Goal: Transaction & Acquisition: Purchase product/service

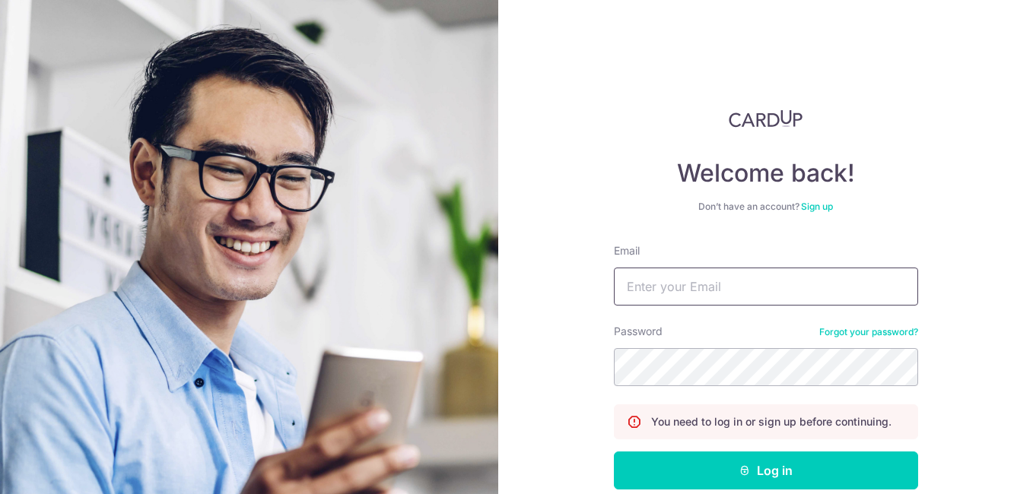
click at [674, 272] on input "Email" at bounding box center [766, 287] width 304 height 38
type input "david@ezcreation.com.sg"
click at [614, 452] on button "Log in" at bounding box center [766, 471] width 304 height 38
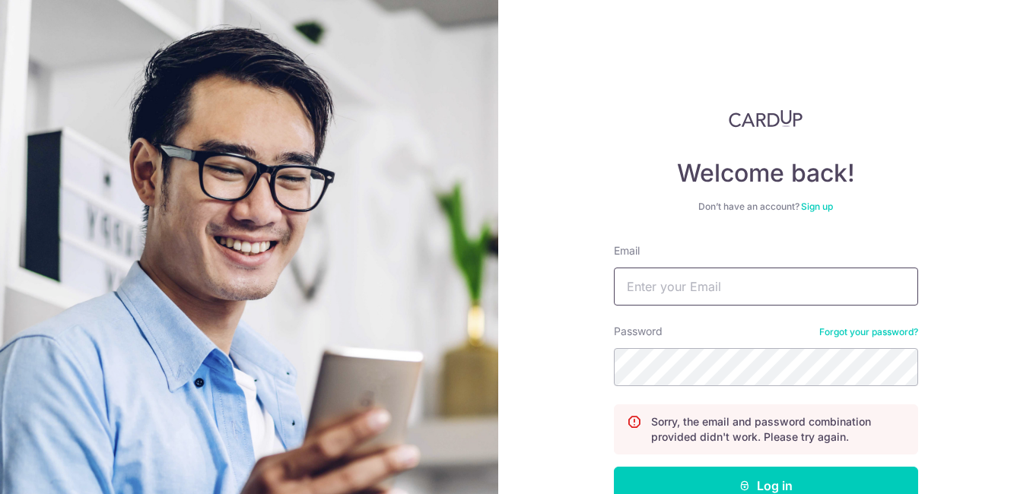
click at [670, 283] on input "Email" at bounding box center [766, 287] width 304 height 38
type input "david@ezcreation.com.sg"
click at [614, 467] on button "Log in" at bounding box center [766, 486] width 304 height 38
click at [656, 297] on input "Email" at bounding box center [766, 287] width 304 height 38
type input "[PERSON_NAME][EMAIL_ADDRESS][DOMAIN_NAME]"
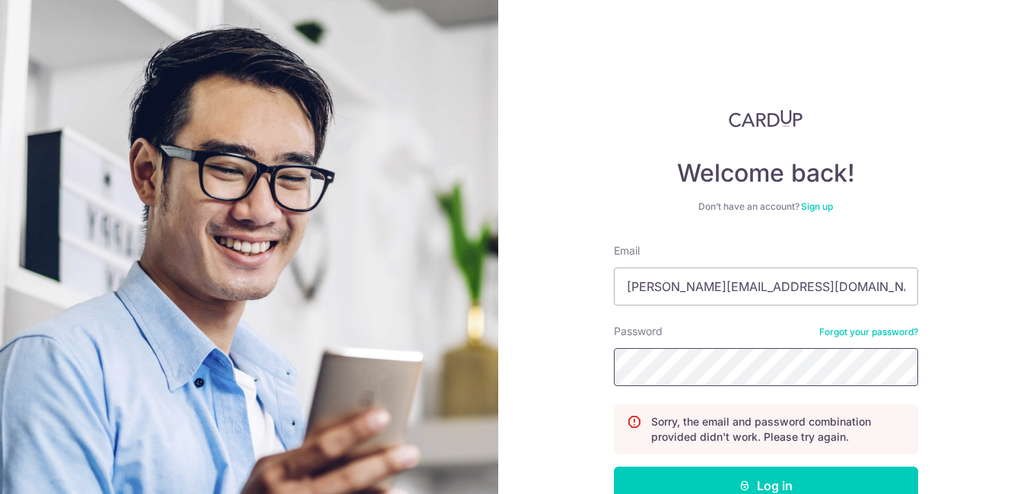
click at [614, 467] on button "Log in" at bounding box center [766, 486] width 304 height 38
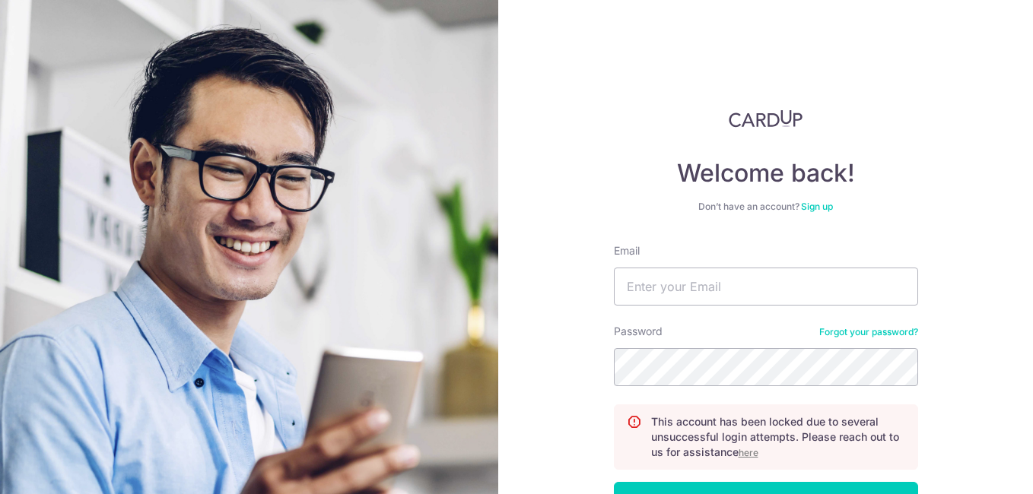
click at [829, 331] on link "Forgot your password?" at bounding box center [868, 332] width 99 height 12
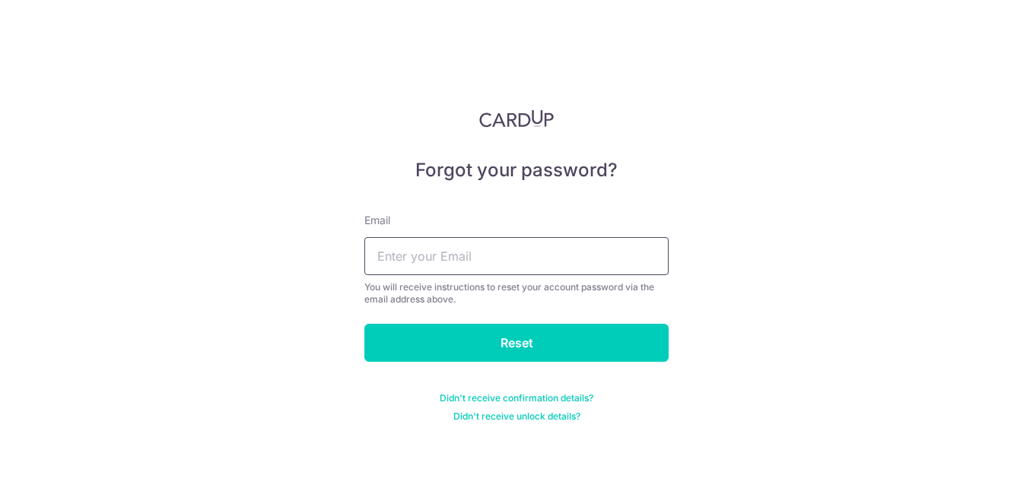
click at [510, 263] on input "text" at bounding box center [516, 256] width 304 height 38
type input "[PERSON_NAME][EMAIL_ADDRESS][DOMAIN_NAME]"
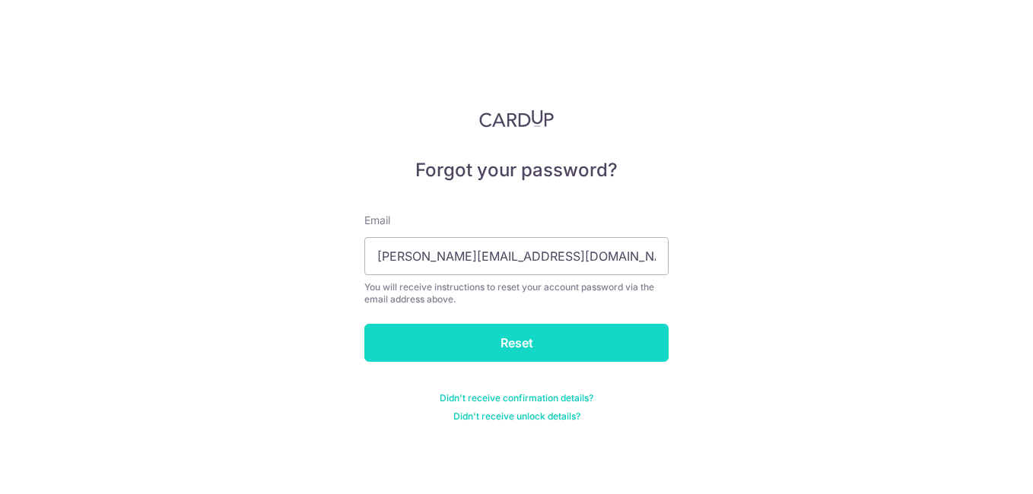
click at [498, 342] on input "Reset" at bounding box center [516, 343] width 304 height 38
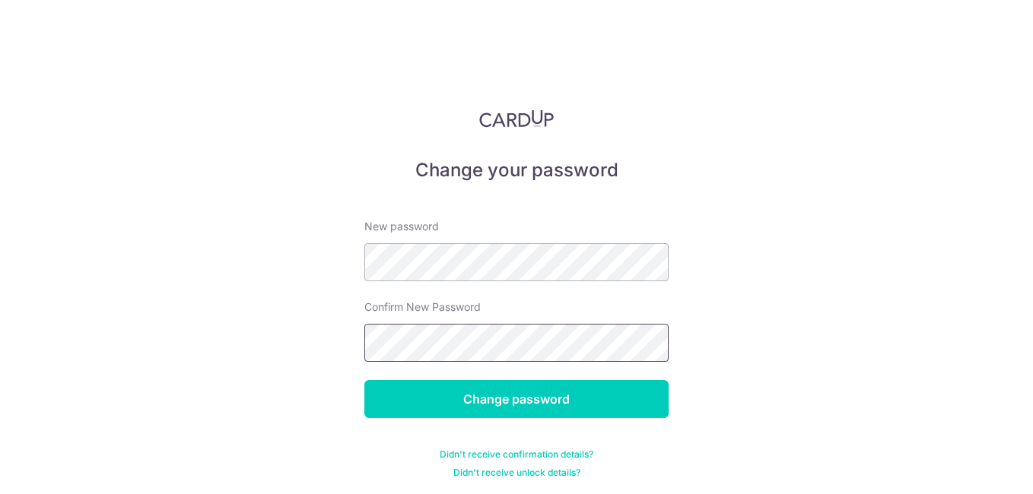
click at [364, 380] on input "Change password" at bounding box center [516, 399] width 304 height 38
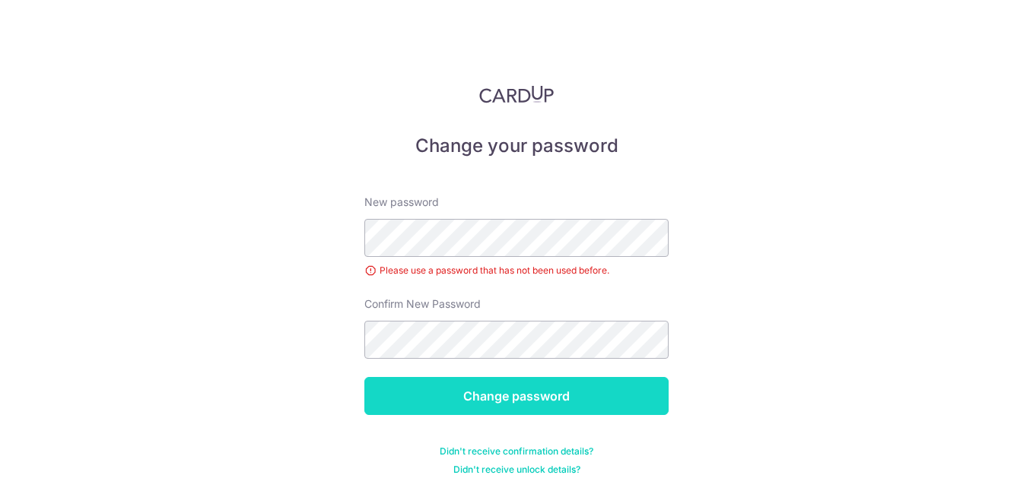
click at [478, 396] on input "Change password" at bounding box center [516, 396] width 304 height 38
click at [474, 402] on input "Change password" at bounding box center [516, 396] width 304 height 38
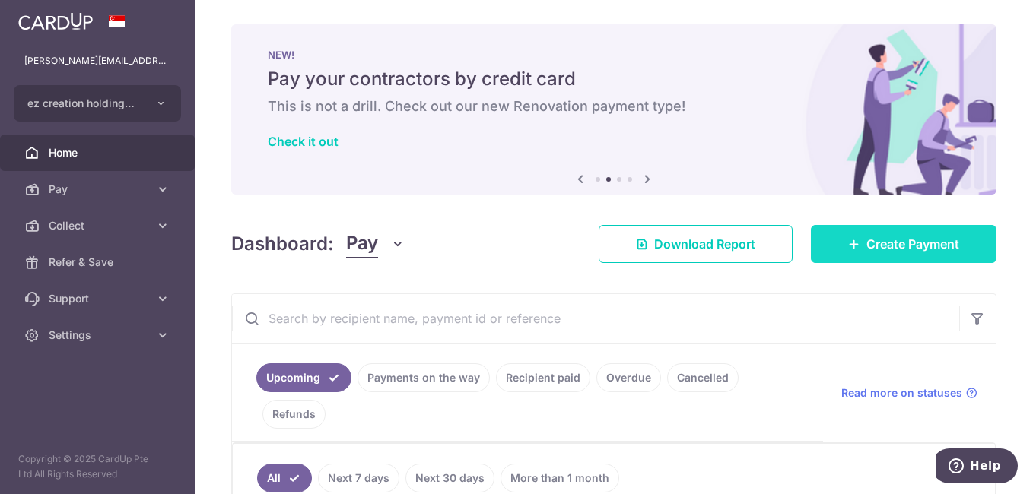
click at [837, 252] on link "Create Payment" at bounding box center [904, 244] width 186 height 38
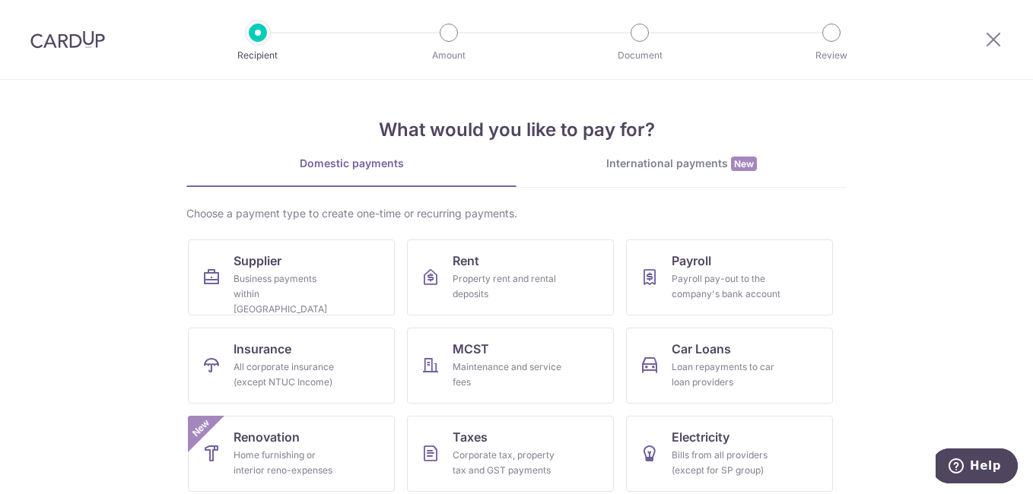
click at [636, 186] on link "International payments New" at bounding box center [681, 171] width 330 height 31
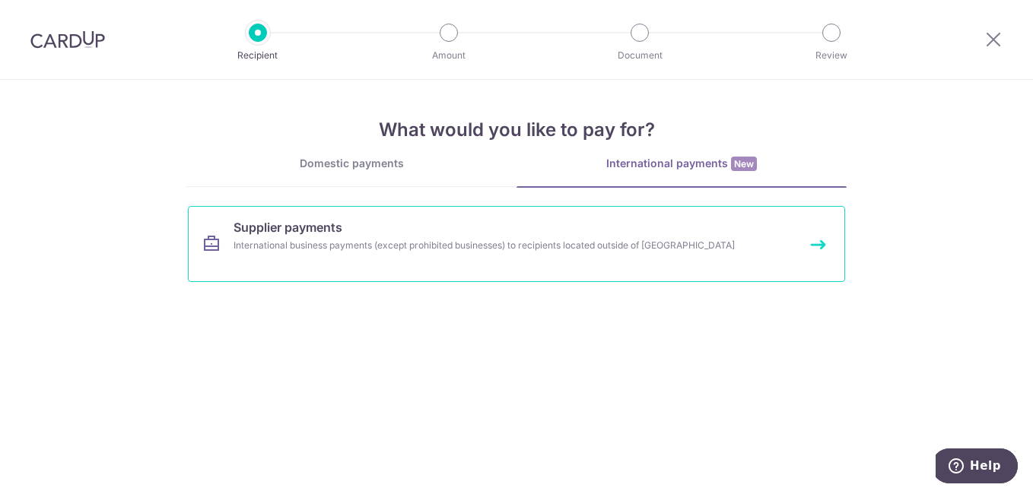
drag, startPoint x: 636, startPoint y: 186, endPoint x: 449, endPoint y: 227, distance: 191.4
click at [449, 227] on div "Domestic payments International payments New Choose a payment type to create on…" at bounding box center [516, 225] width 660 height 138
click at [427, 236] on link "Supplier payments International business payments (except prohibited businesses…" at bounding box center [516, 244] width 657 height 76
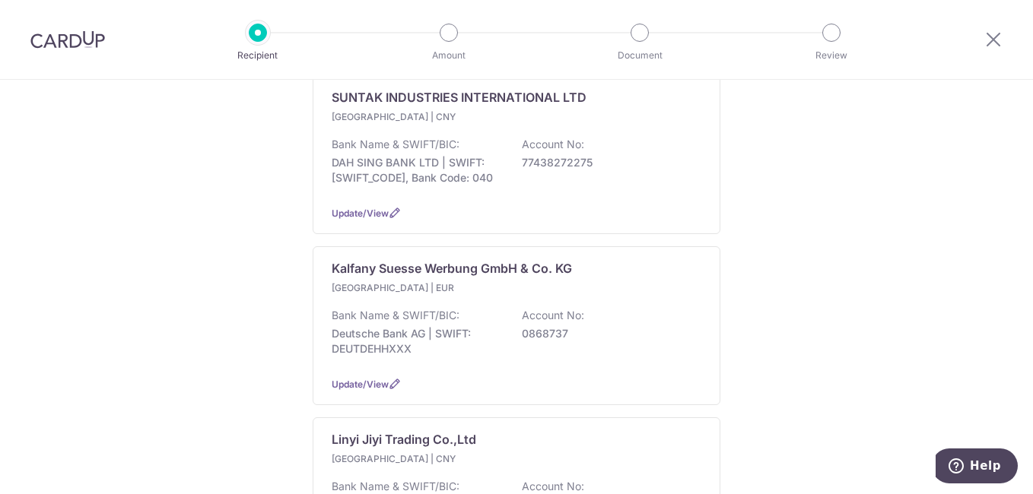
scroll to position [303, 0]
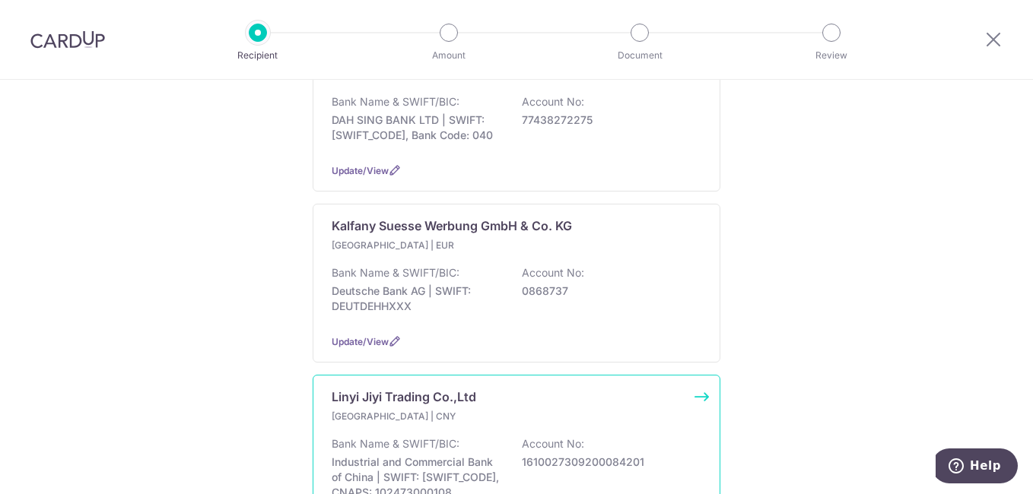
click at [545, 395] on div "Linyi Jiyi Trading Co.,Ltd" at bounding box center [507, 397] width 351 height 18
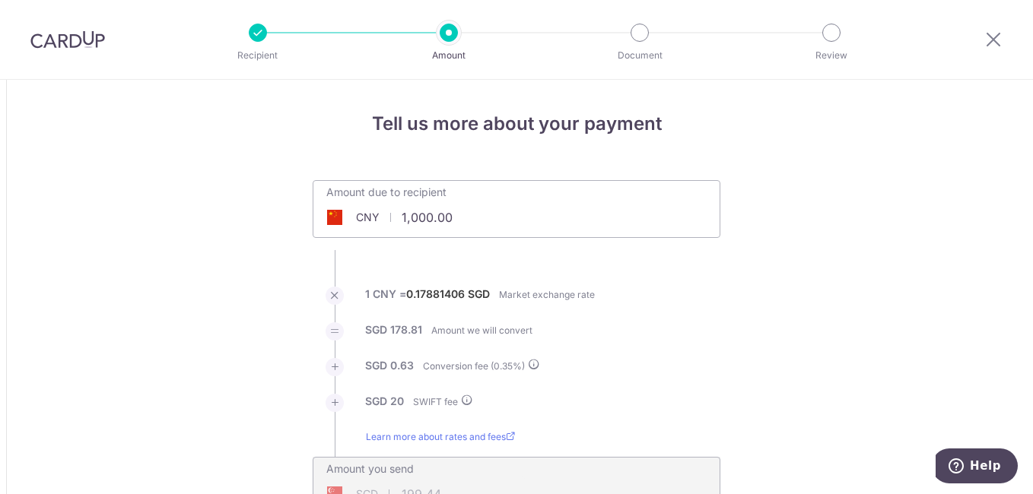
click at [456, 215] on input "1,000.00" at bounding box center [430, 217] width 235 height 35
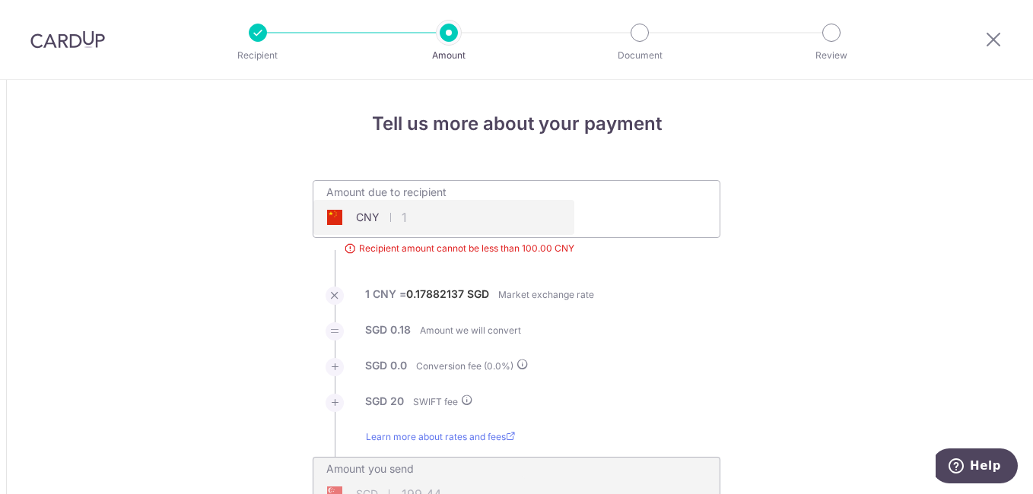
type input "1.00"
type input "20.18"
type input "100.00"
type input "37.95"
click at [408, 217] on input "100.00" at bounding box center [443, 217] width 261 height 35
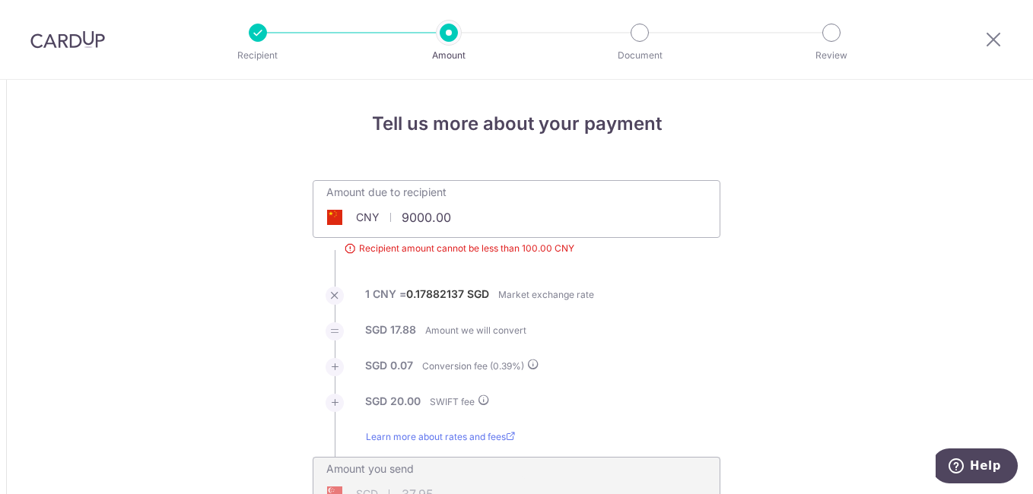
click at [697, 354] on li "SGD 17.88 Amount we will convert" at bounding box center [517, 341] width 408 height 36
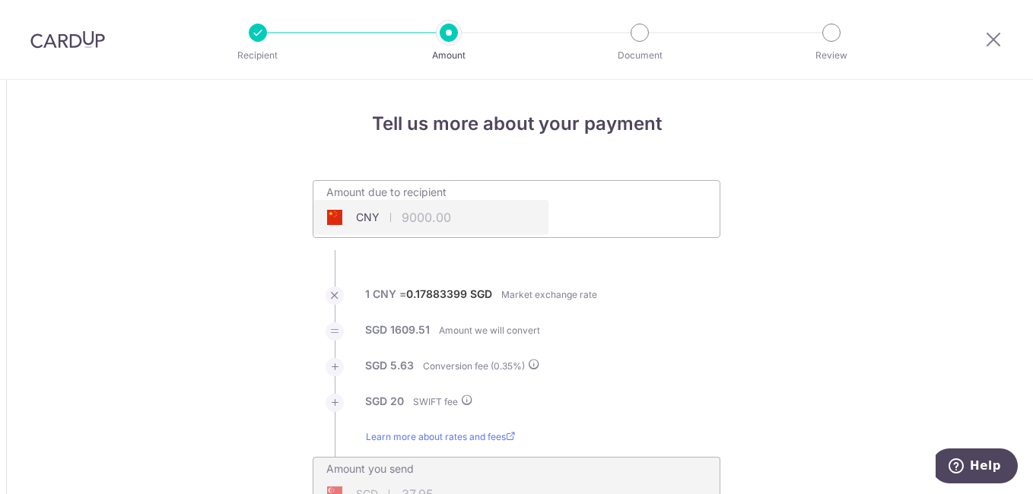
type input "9,000.00"
type input "1,635.14"
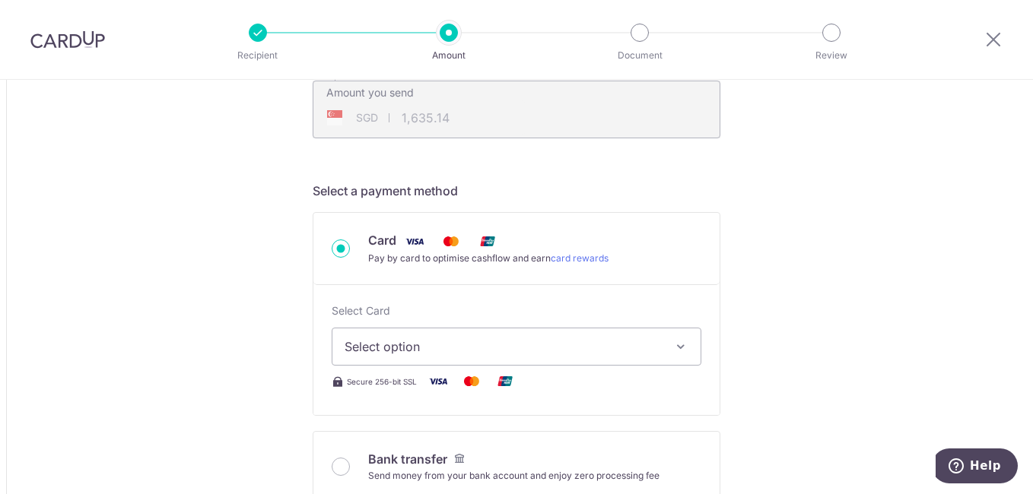
scroll to position [441, 0]
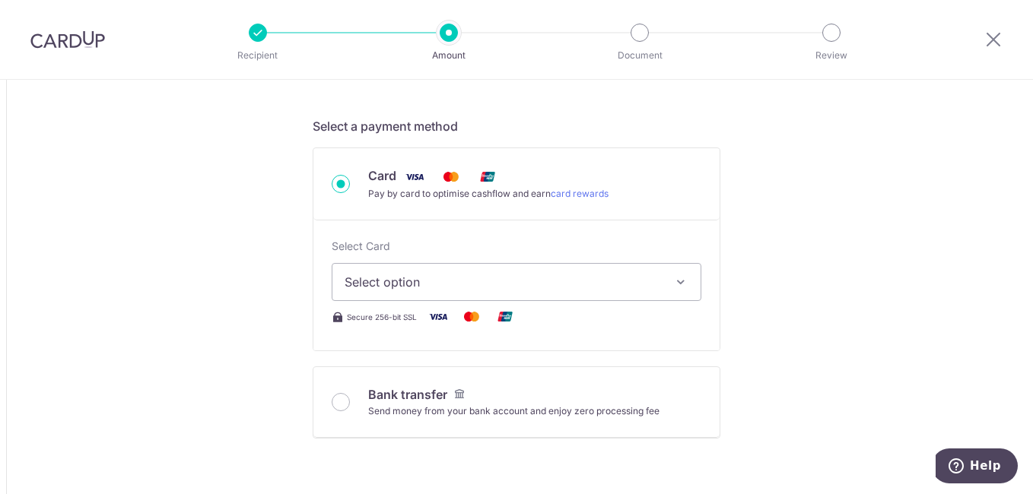
click at [558, 287] on span "Select option" at bounding box center [503, 282] width 316 height 18
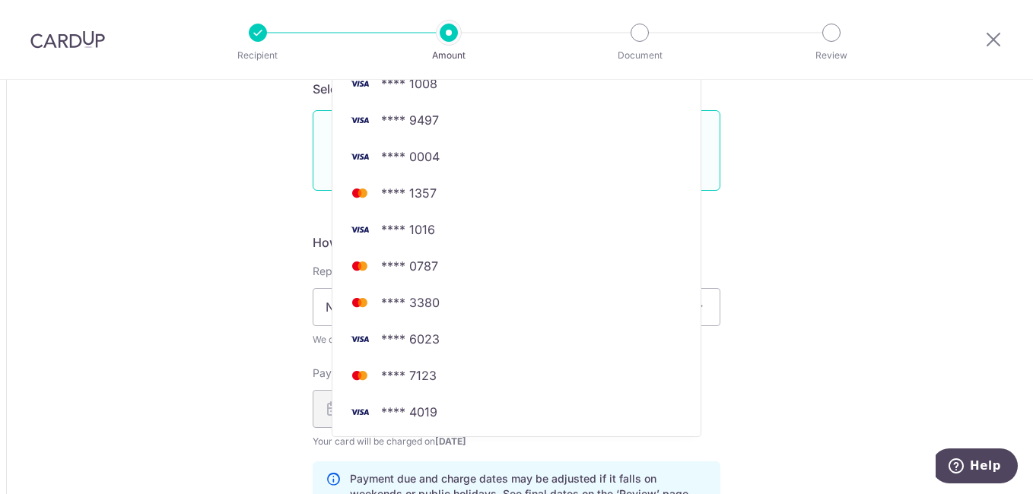
scroll to position [870, 0]
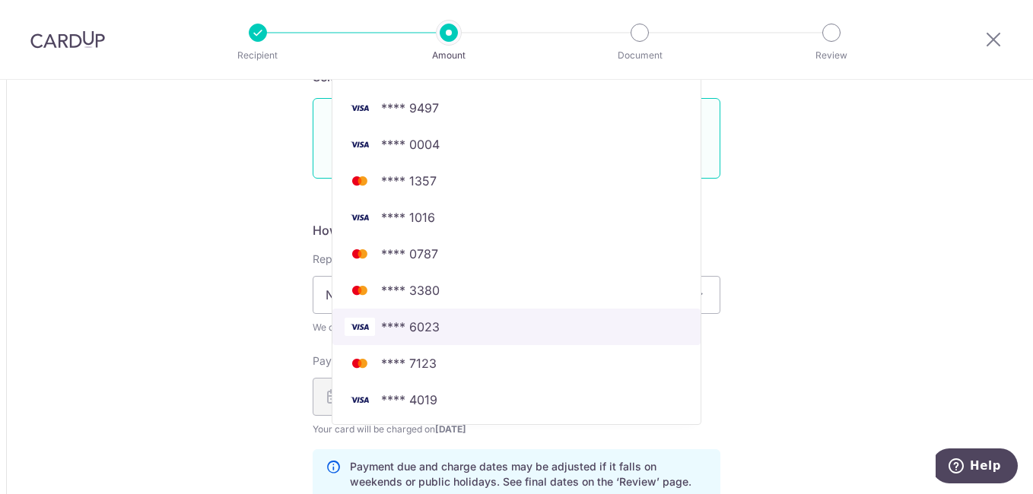
click at [584, 335] on span "**** 6023" at bounding box center [517, 327] width 344 height 18
type input "9,000.00"
type input "1,635.03"
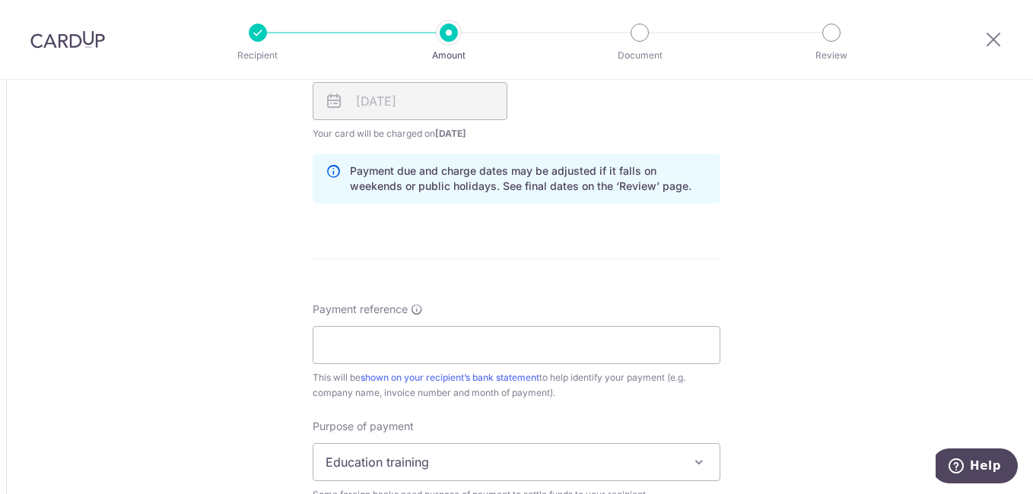
scroll to position [1178, 0]
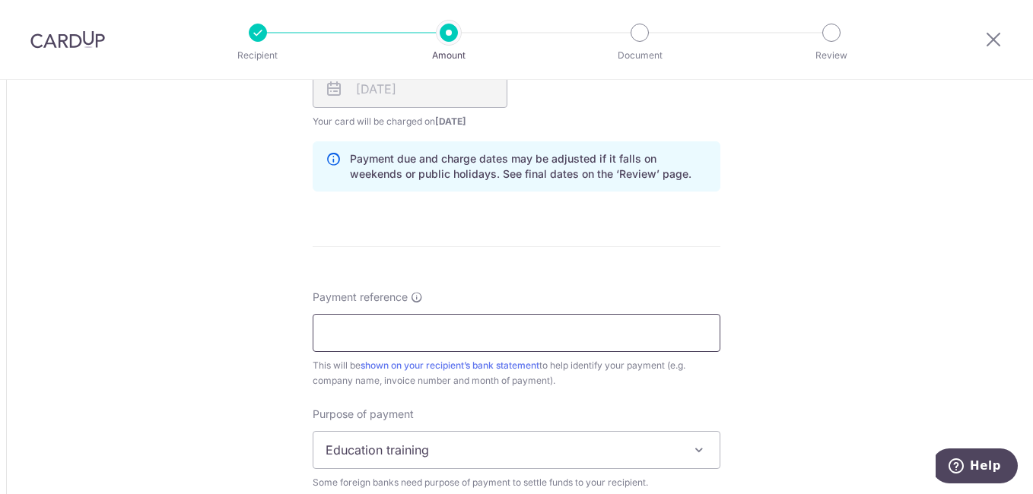
click at [532, 330] on input "Payment reference" at bounding box center [517, 333] width 408 height 38
type input "250812"
click at [448, 454] on span "Education training" at bounding box center [516, 450] width 406 height 37
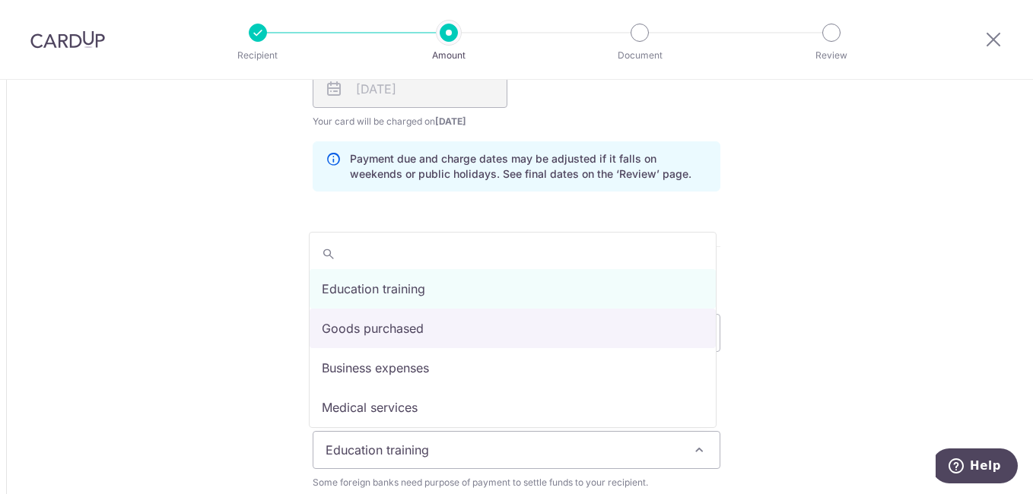
select select "Goods purchased"
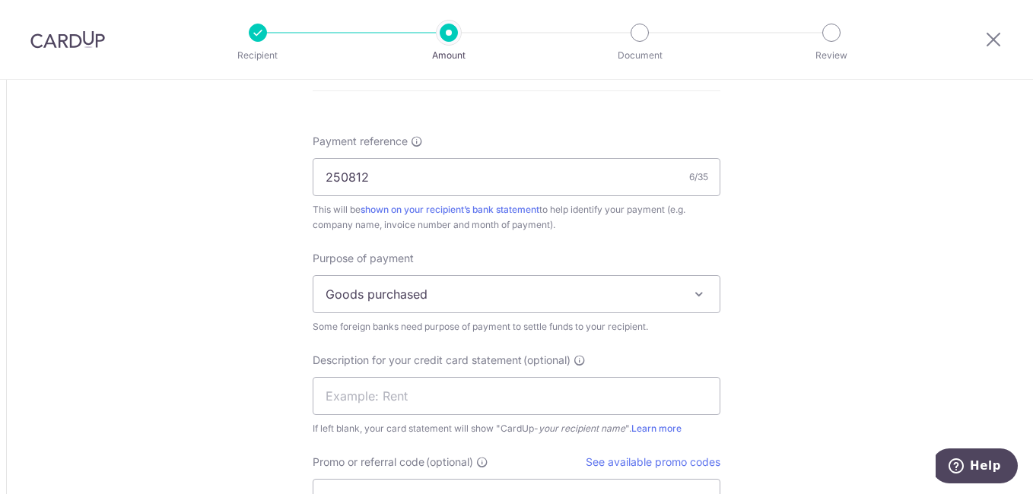
scroll to position [1391, 0]
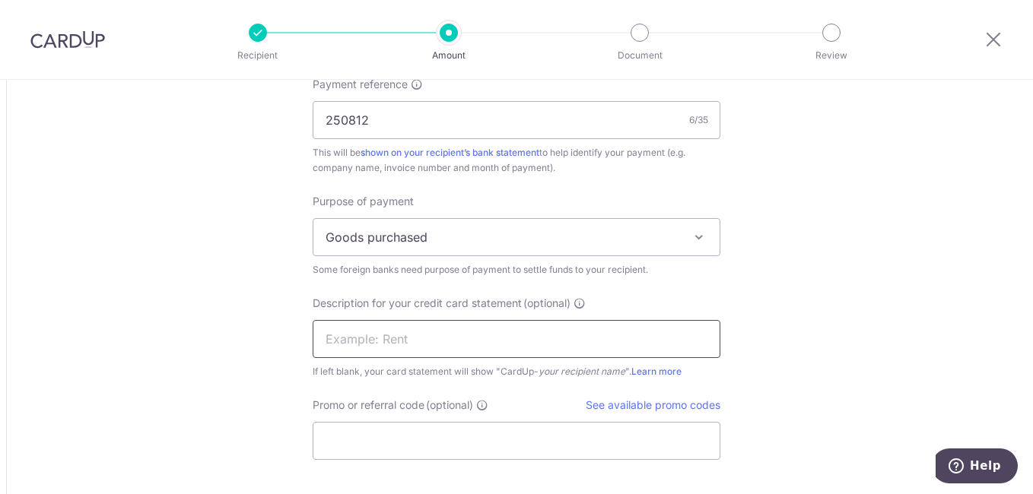
click at [498, 342] on input "text" at bounding box center [517, 339] width 408 height 38
type input "w"
type input "ready stock tin"
click at [378, 431] on input "Promo or referral code (optional)" at bounding box center [517, 441] width 408 height 38
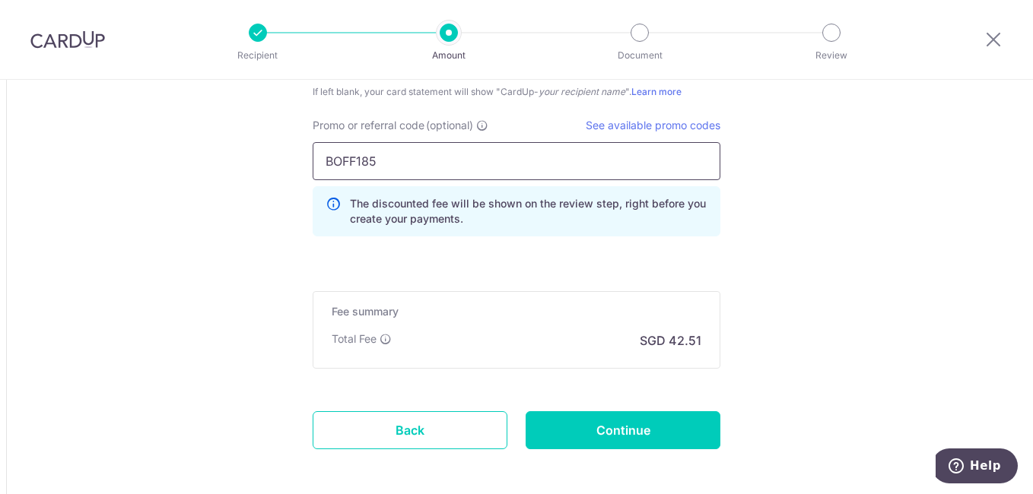
scroll to position [1684, 0]
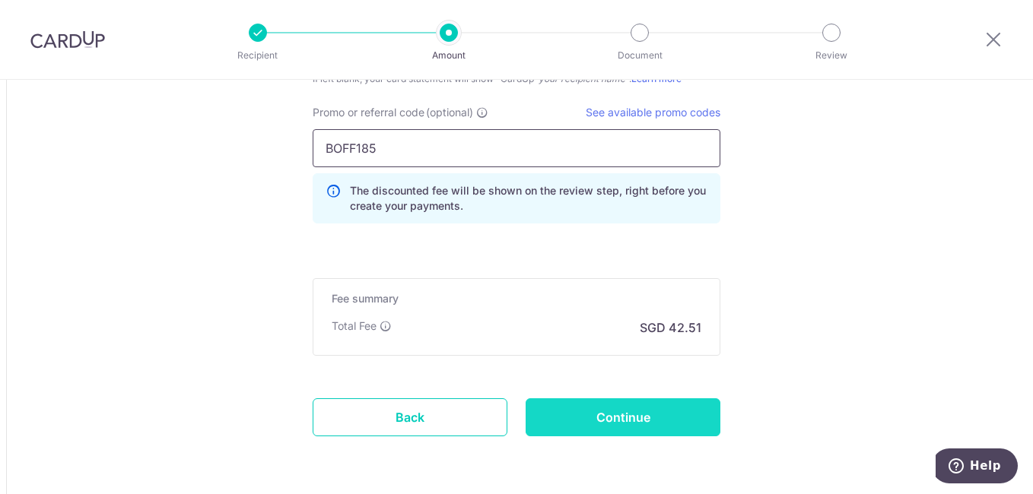
type input "BOFF185"
click at [567, 416] on input "Continue" at bounding box center [623, 418] width 195 height 38
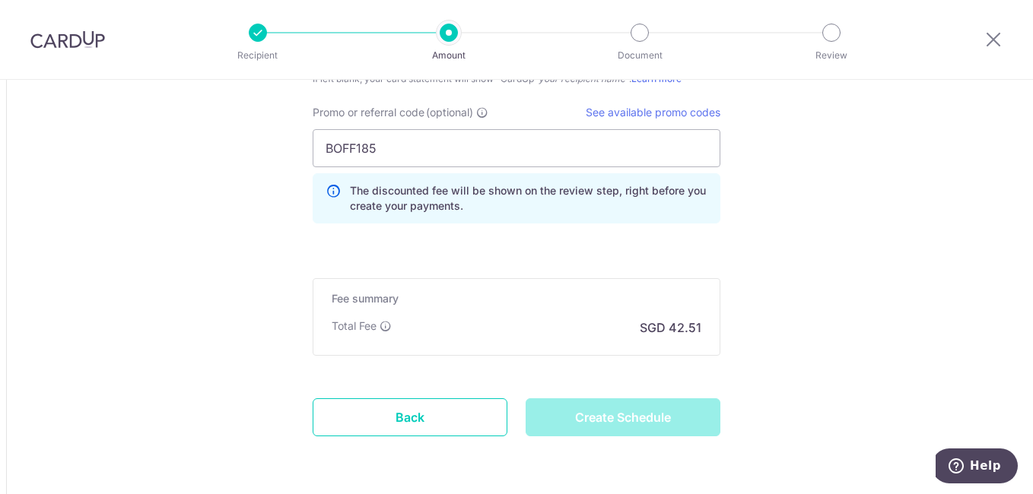
type input "Create Schedule"
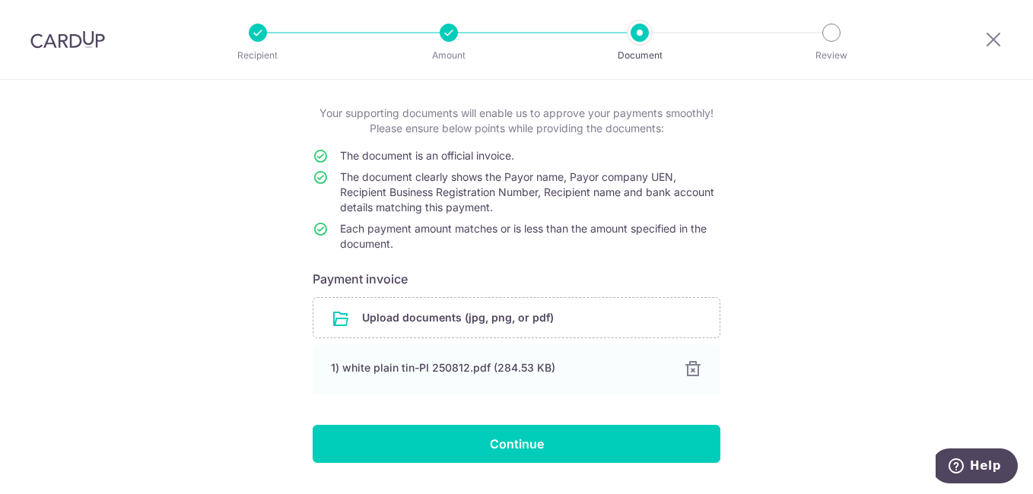
scroll to position [84, 0]
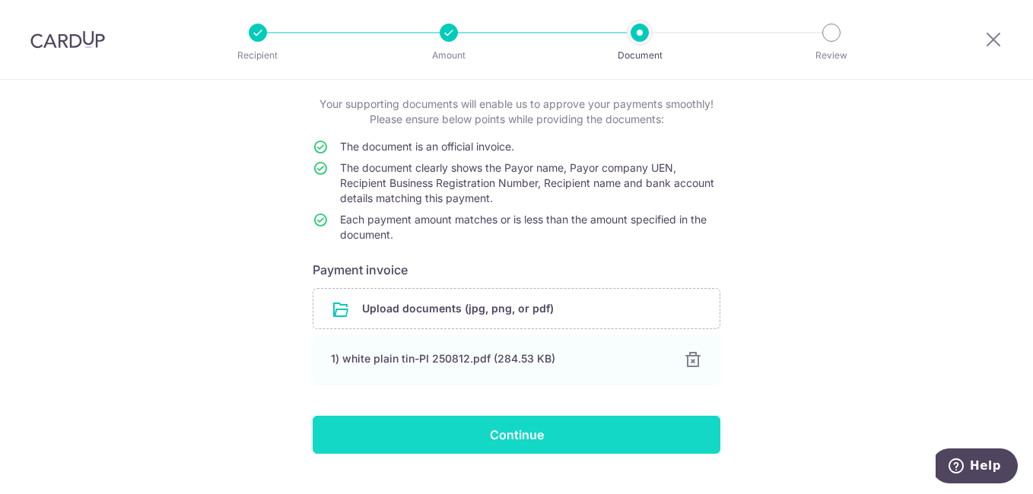
click at [602, 443] on input "Continue" at bounding box center [517, 435] width 408 height 38
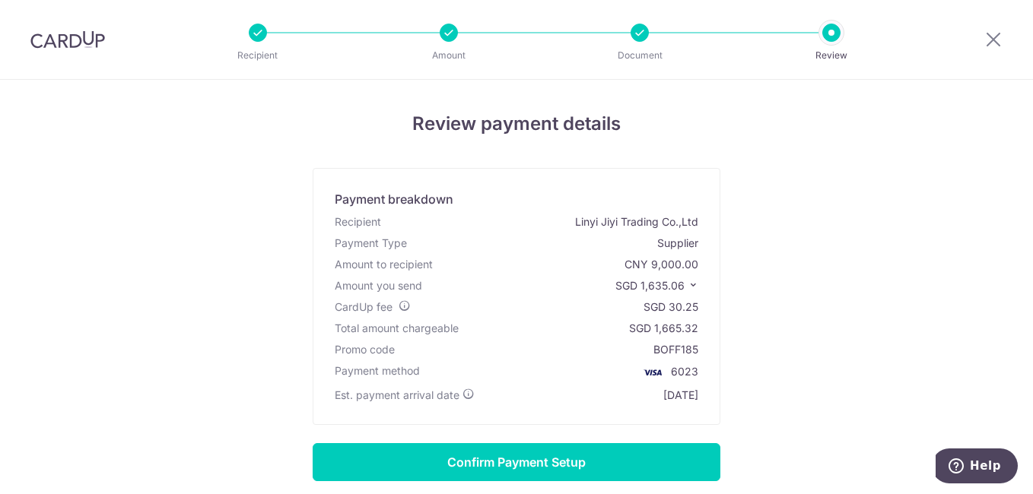
click at [871, 350] on div "Review payment details Payment breakdown Recipient Linyi Jiyi Trading Co.,Ltd P…" at bounding box center [517, 365] width 890 height 511
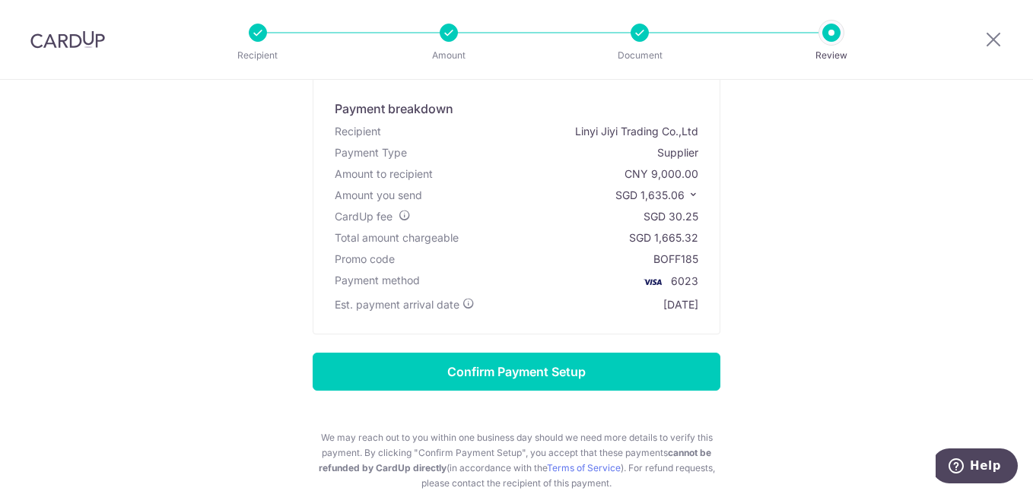
scroll to position [91, 0]
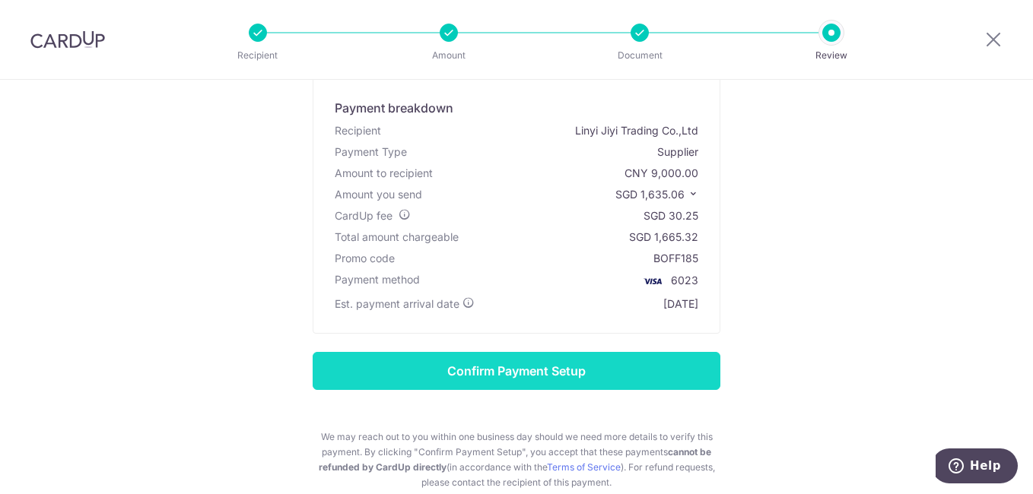
click at [574, 368] on input "Confirm Payment Setup" at bounding box center [517, 371] width 408 height 38
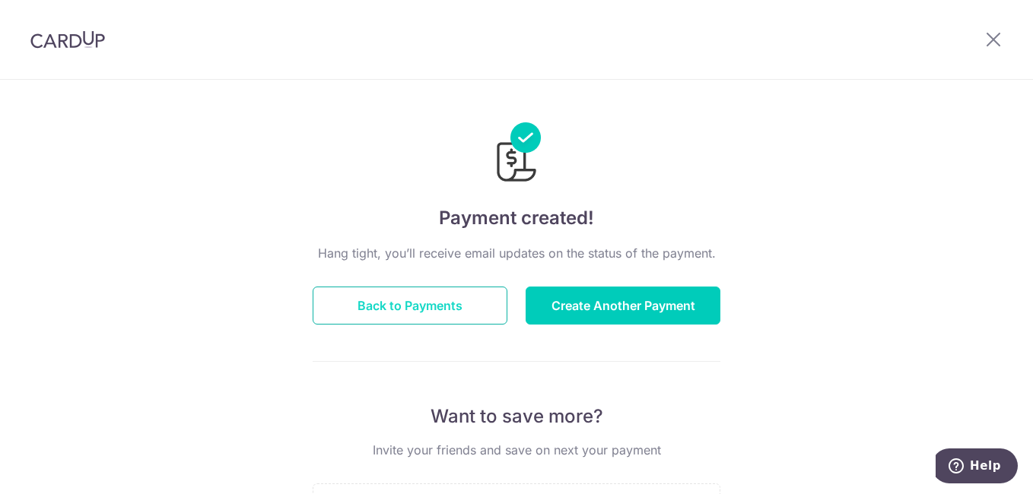
click at [378, 319] on button "Back to Payments" at bounding box center [410, 306] width 195 height 38
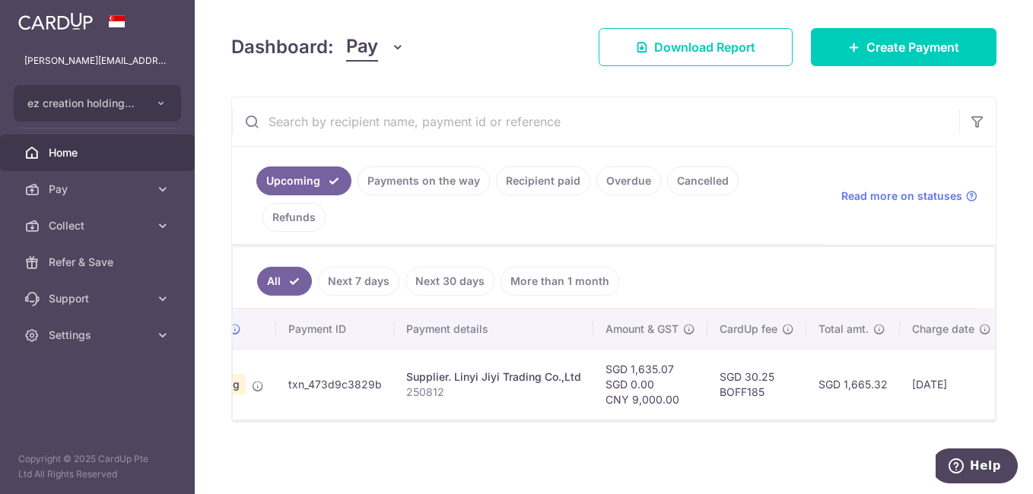
scroll to position [0, 291]
